Goal: Information Seeking & Learning: Learn about a topic

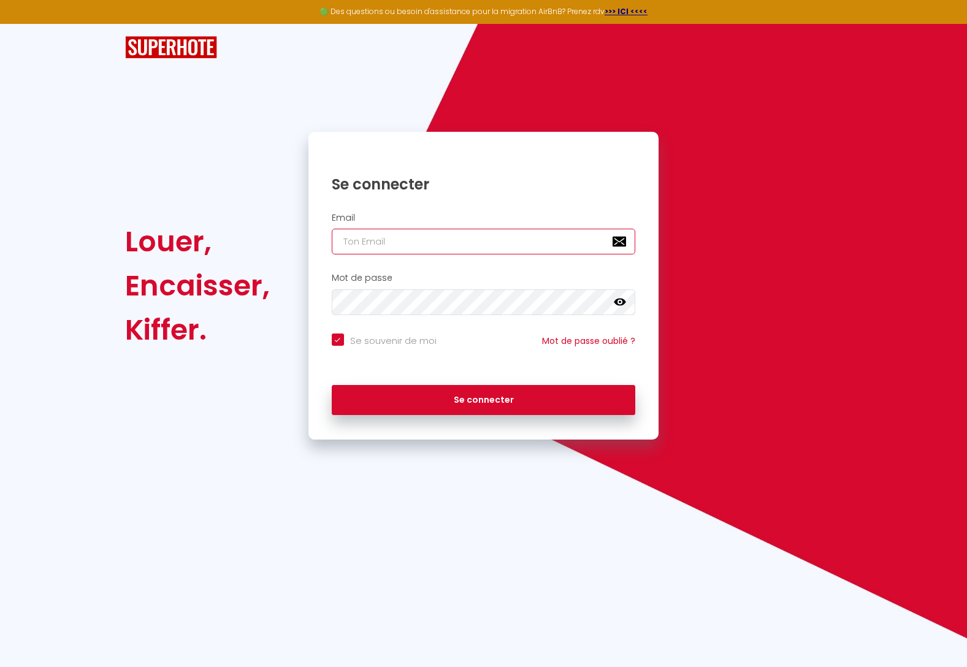
click at [348, 253] on input "email" at bounding box center [484, 242] width 304 height 26
type input "[PERSON_NAME][EMAIL_ADDRESS][PERSON_NAME][DOMAIN_NAME]"
click at [332, 385] on button "Se connecter" at bounding box center [484, 400] width 304 height 31
checkbox input "true"
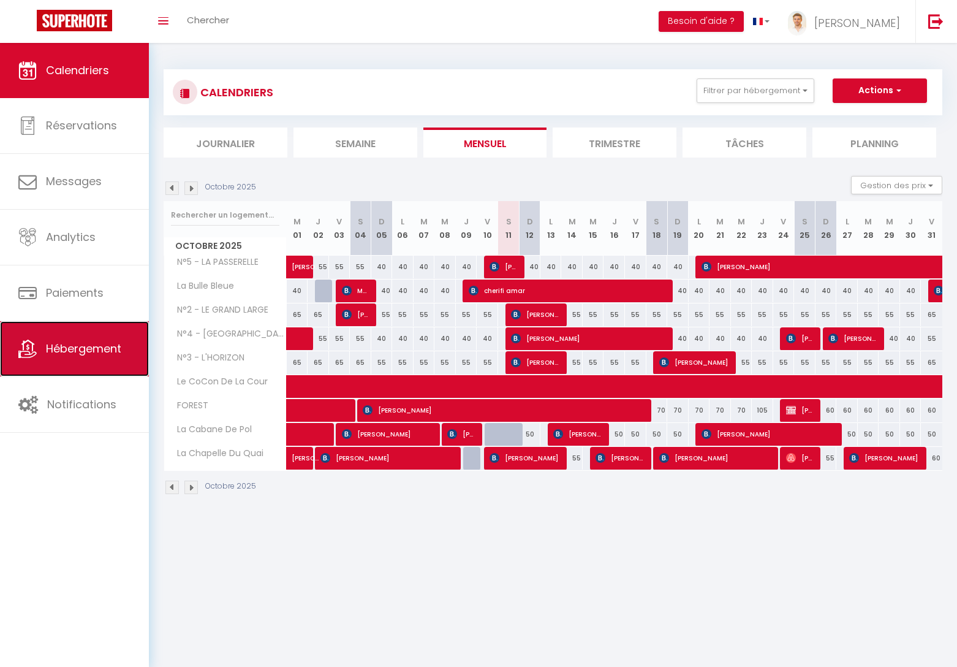
click at [91, 360] on link "Hébergement" at bounding box center [74, 348] width 149 height 55
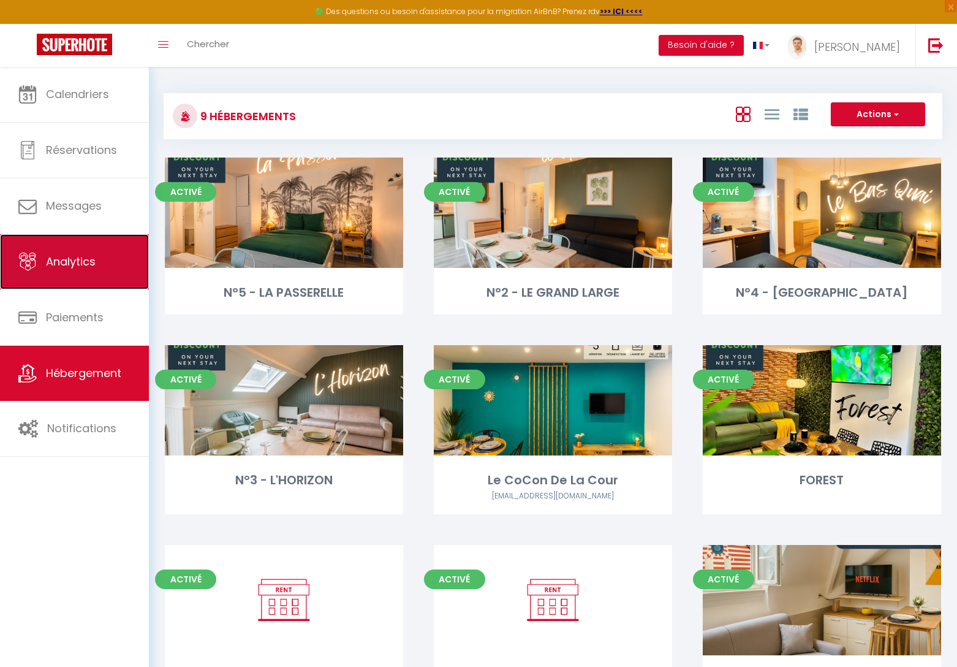
click at [67, 257] on span "Analytics" at bounding box center [71, 261] width 50 height 15
select select "2025"
select select "10"
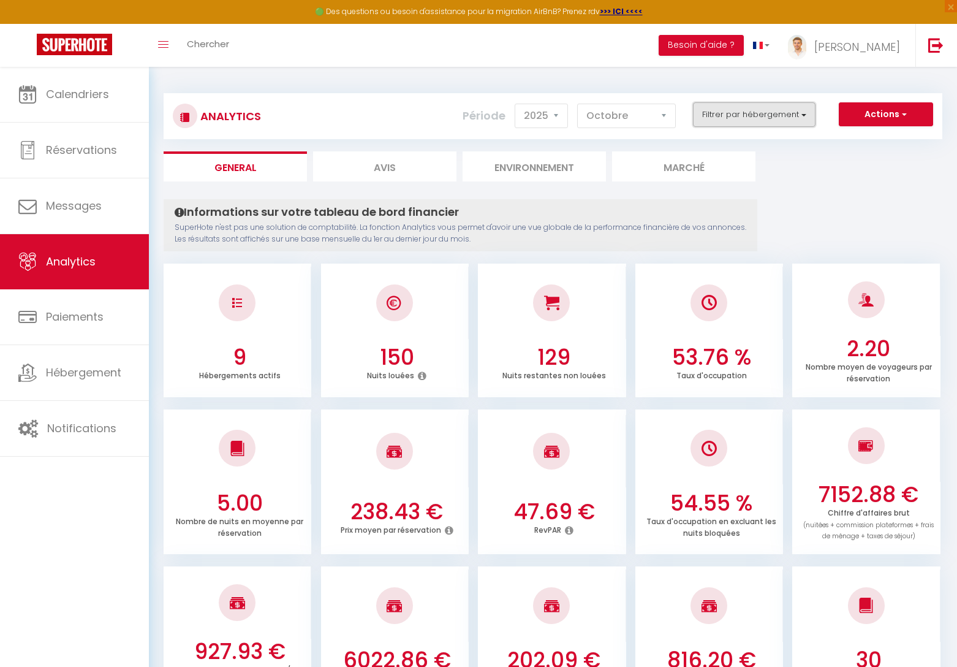
click at [772, 122] on button "Filtrer par hébergement" at bounding box center [754, 114] width 123 height 25
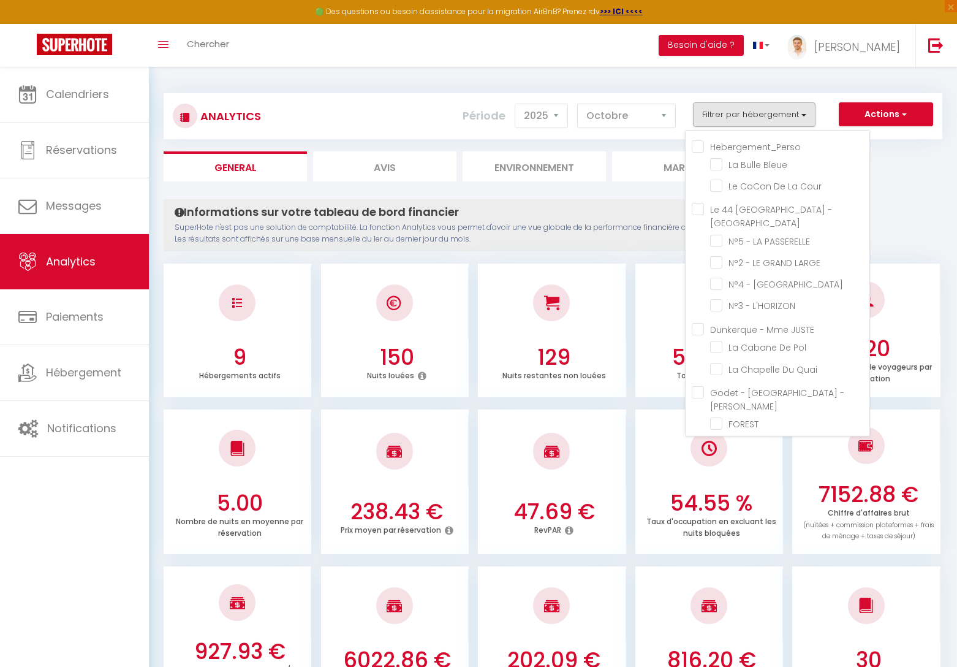
click at [696, 209] on Boulogne "Le 44 [GEOGRAPHIC_DATA] - [GEOGRAPHIC_DATA]" at bounding box center [781, 209] width 178 height 12
checkbox Boulogne "true"
checkbox Bleue "false"
checkbox Cour "false"
checkbox PASSERELLE "true"
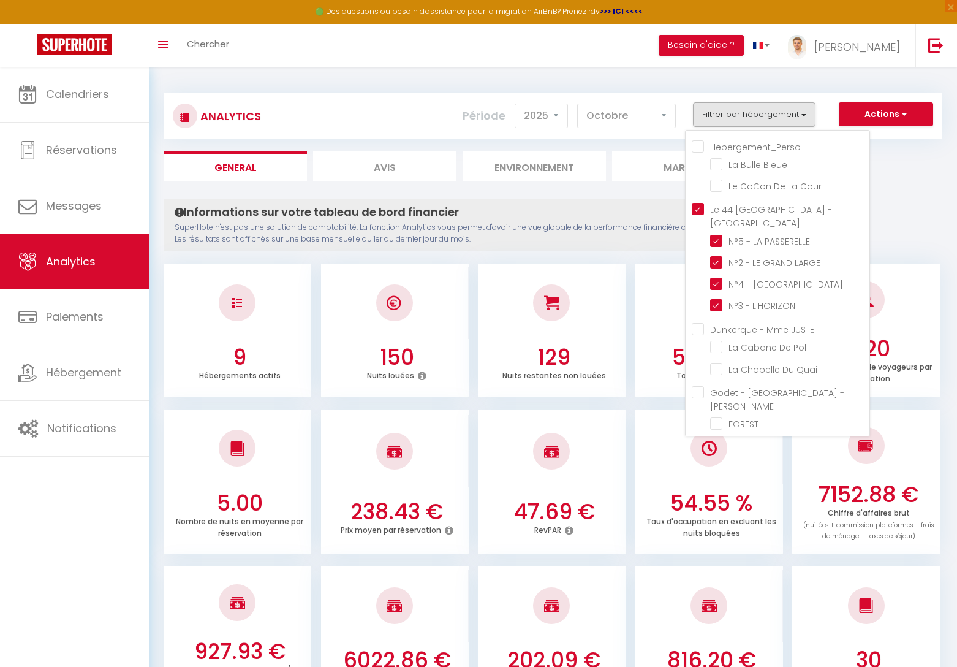
checkbox LARGE "true"
checkbox QUAI "true"
checkbox L\'HORIZON "true"
checkbox Pol "false"
checkbox Quai "false"
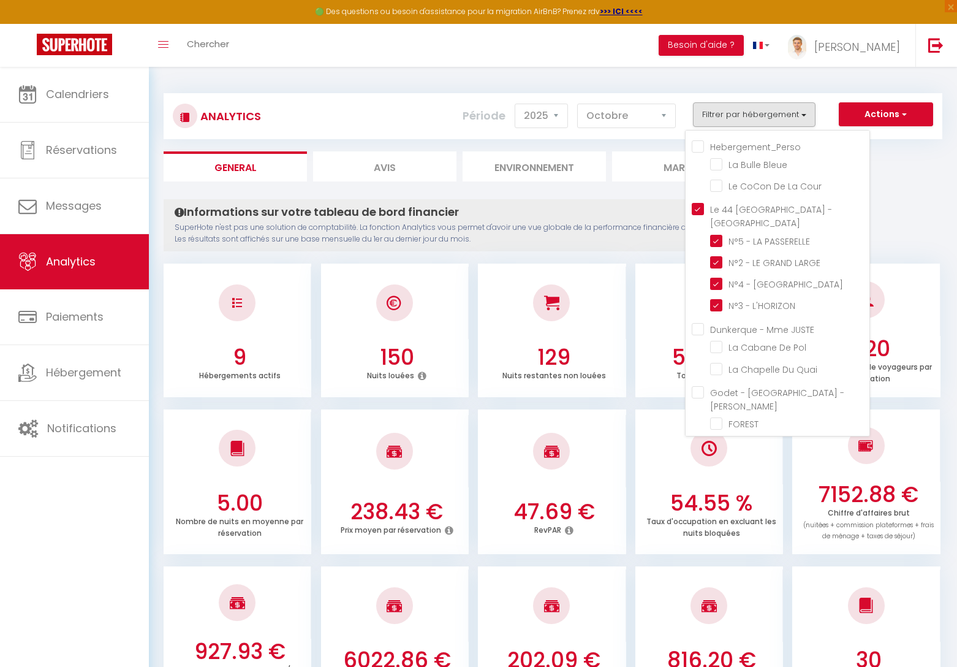
checkbox input "false"
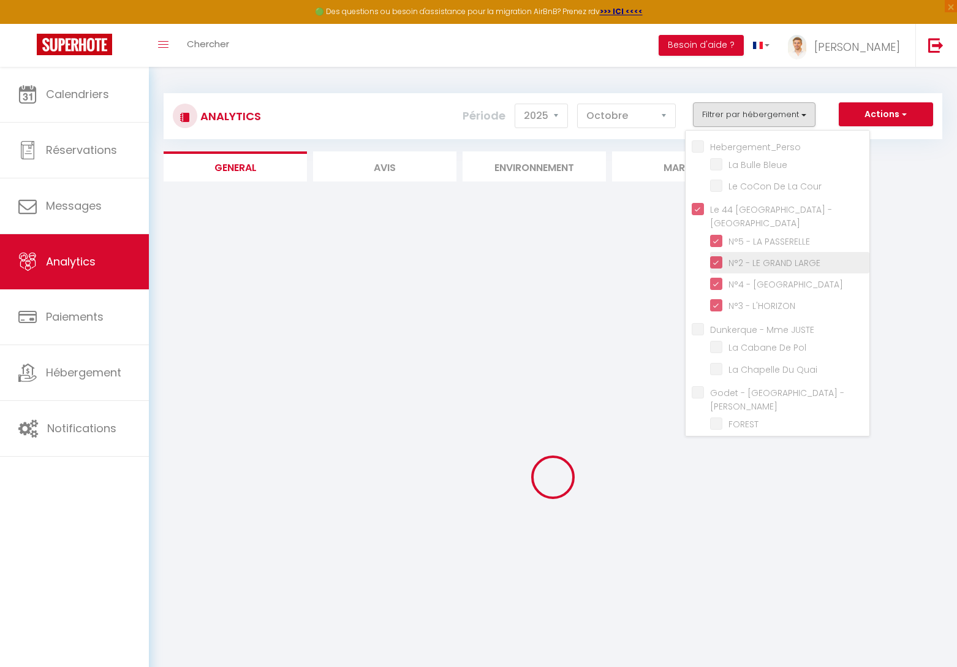
checkbox Bleue "false"
checkbox Cour "false"
checkbox Pol "false"
checkbox Quai "false"
checkbox input "false"
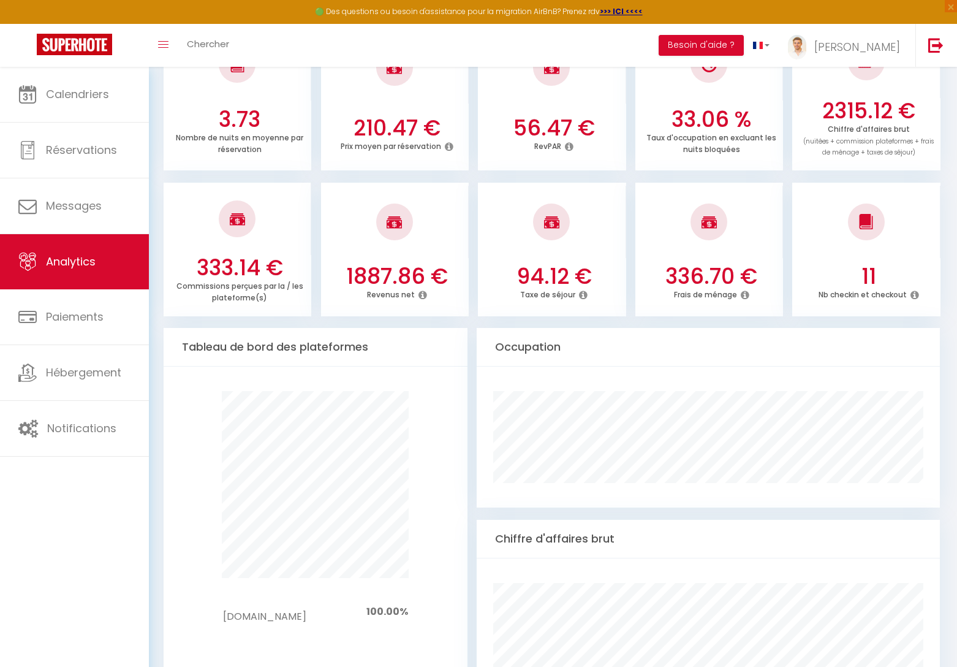
scroll to position [252, 0]
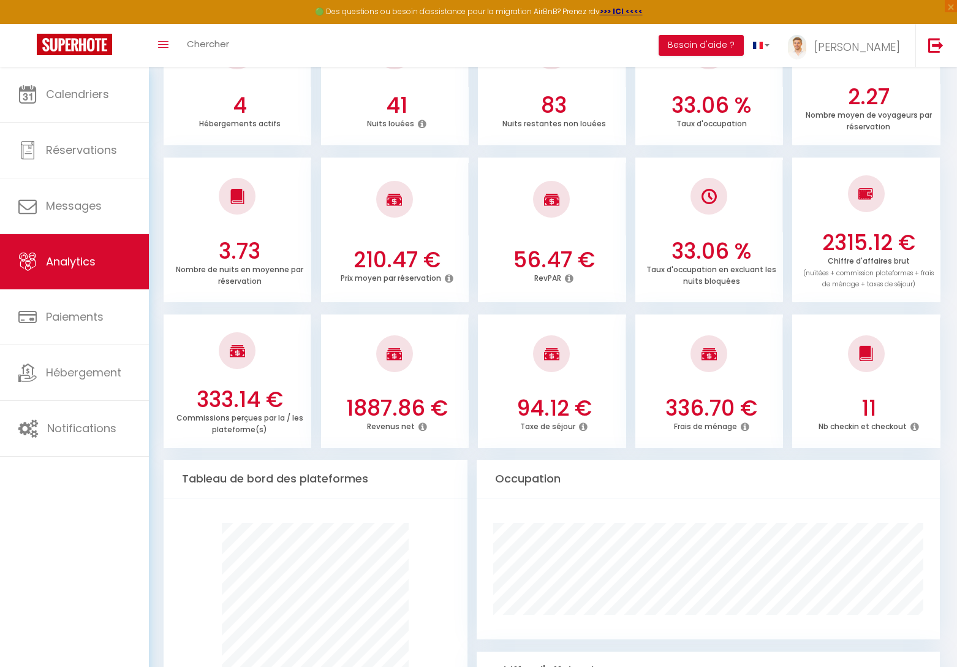
click at [423, 427] on icon at bounding box center [423, 427] width 9 height 10
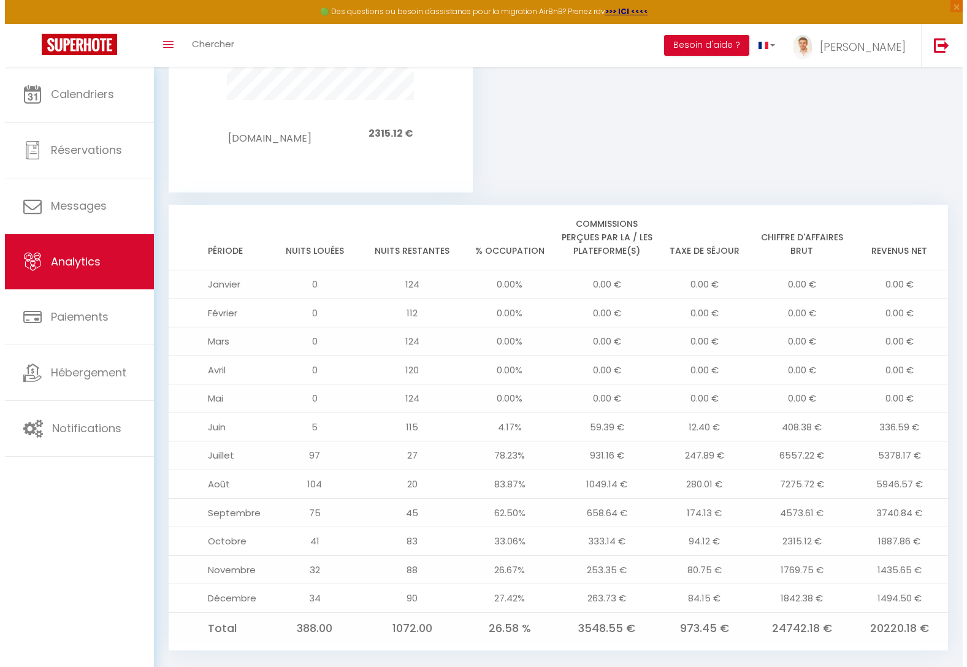
scroll to position [1169, 0]
